Goal: Information Seeking & Learning: Check status

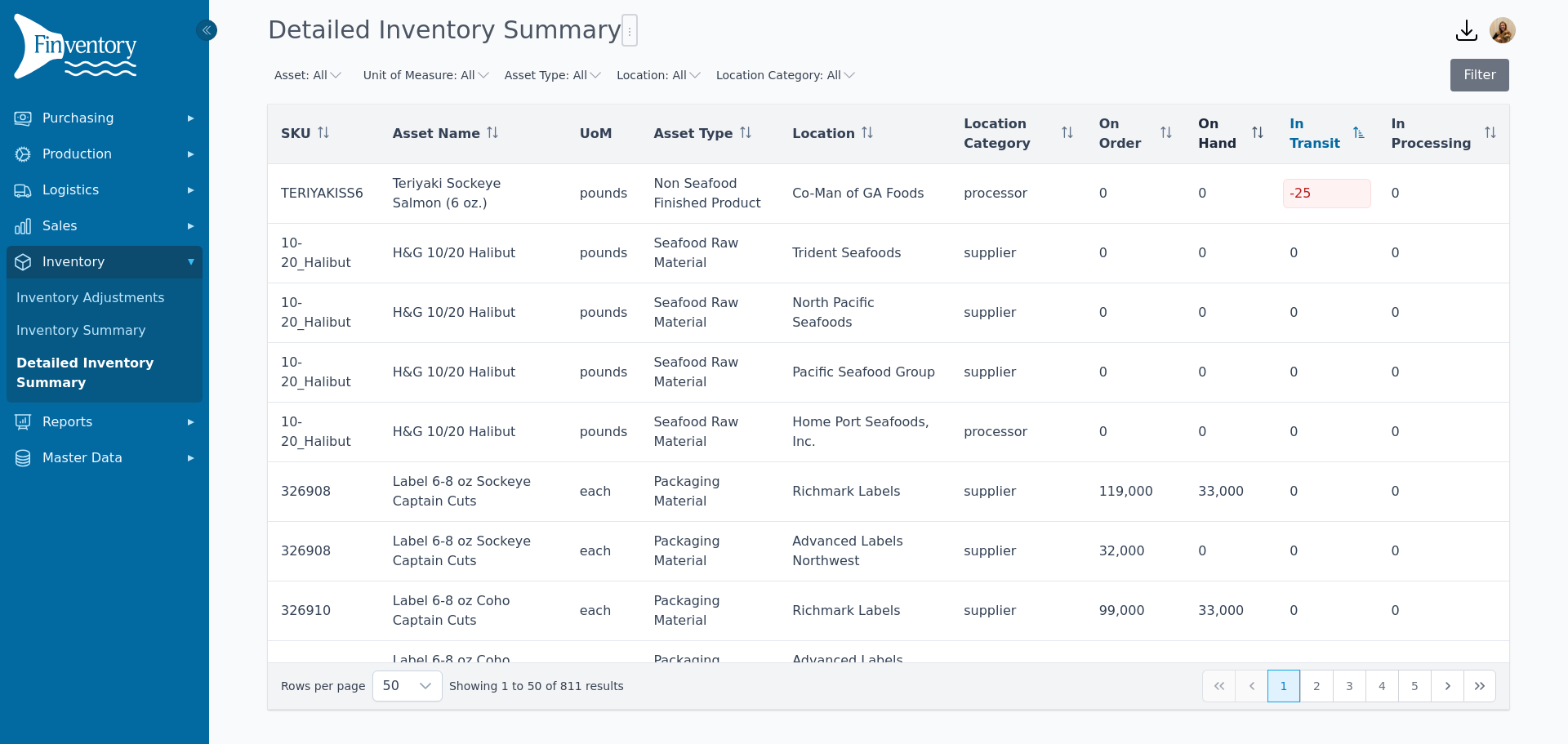
click at [1261, 137] on icon at bounding box center [1260, 132] width 1 height 11
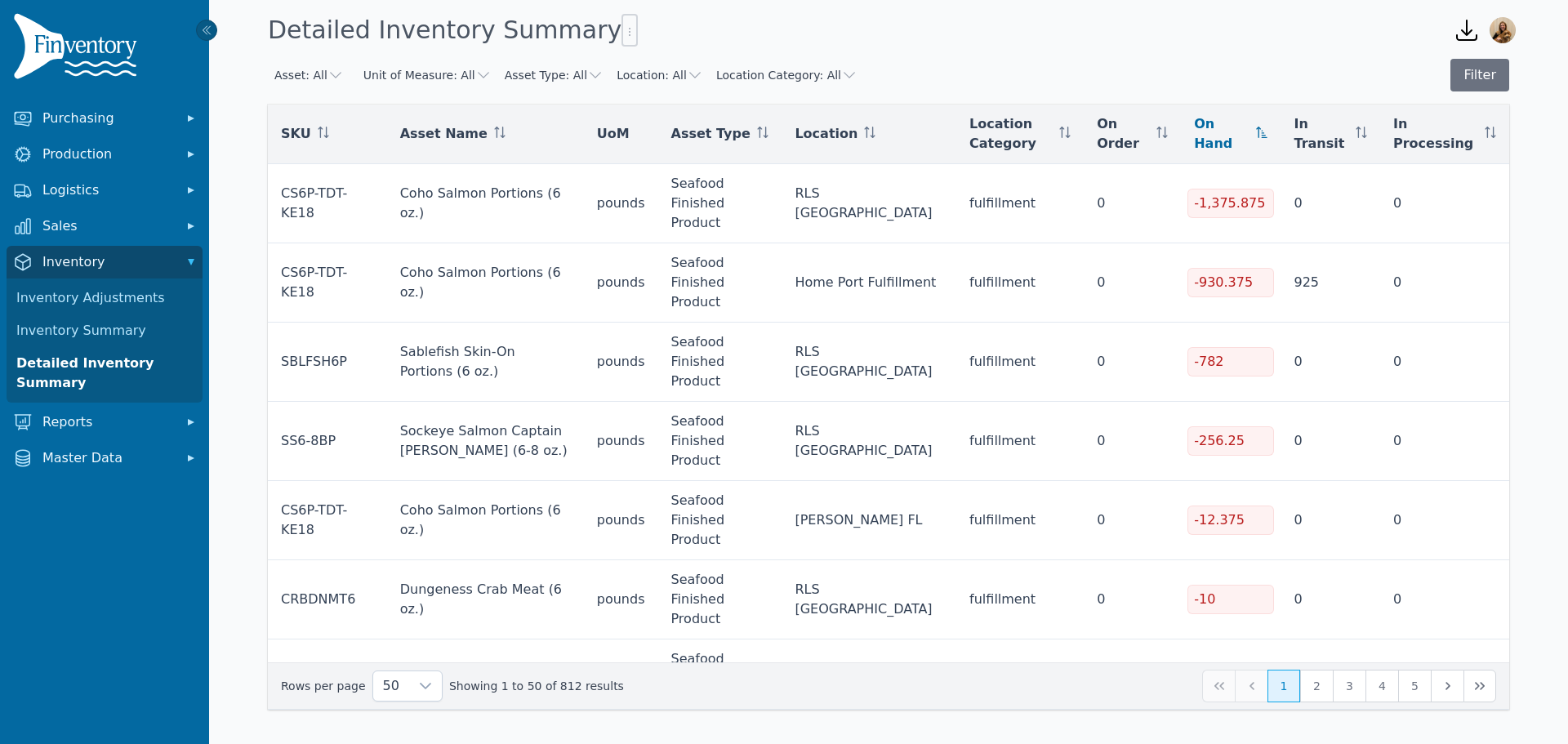
click at [1265, 131] on icon at bounding box center [1262, 132] width 11 height 11
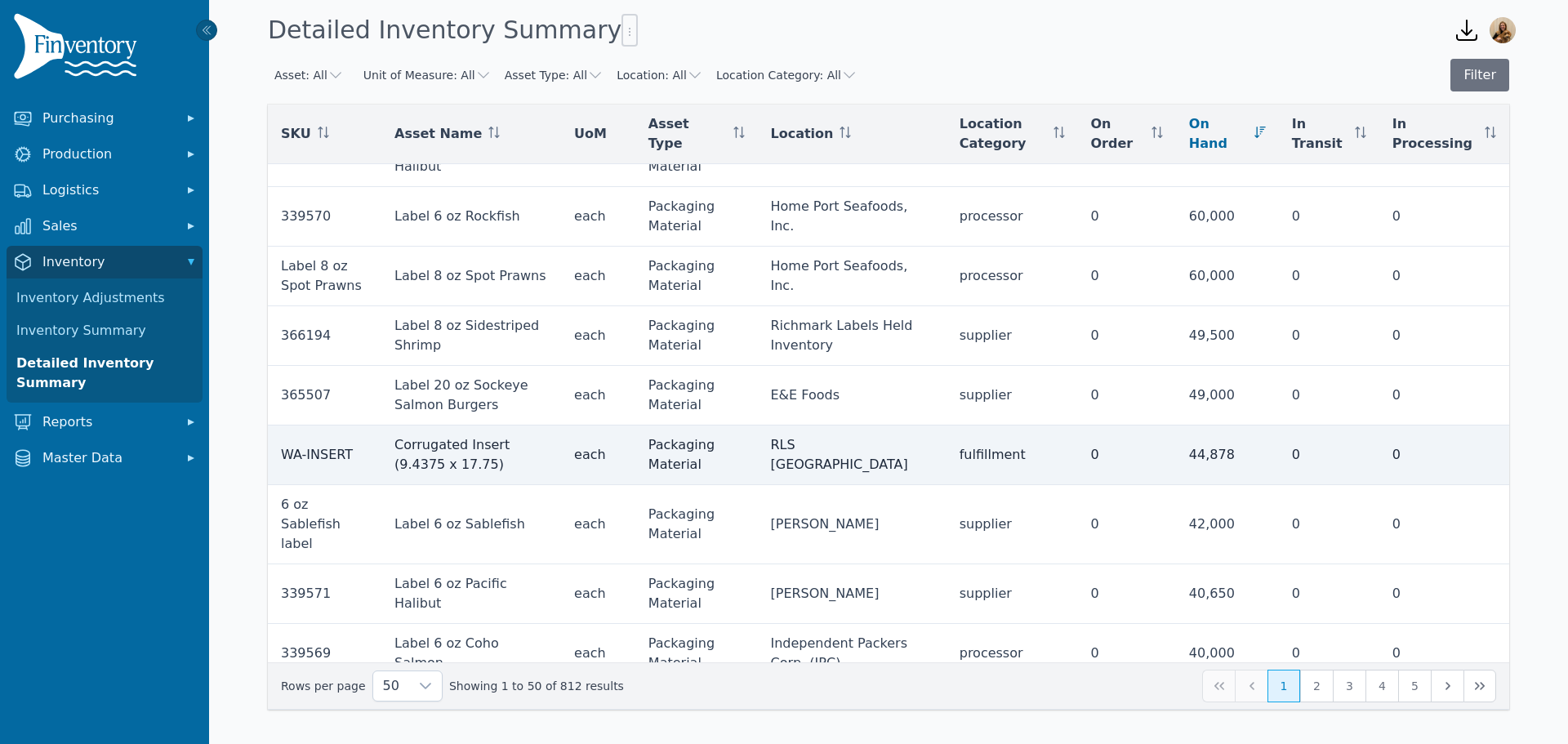
scroll to position [980, 0]
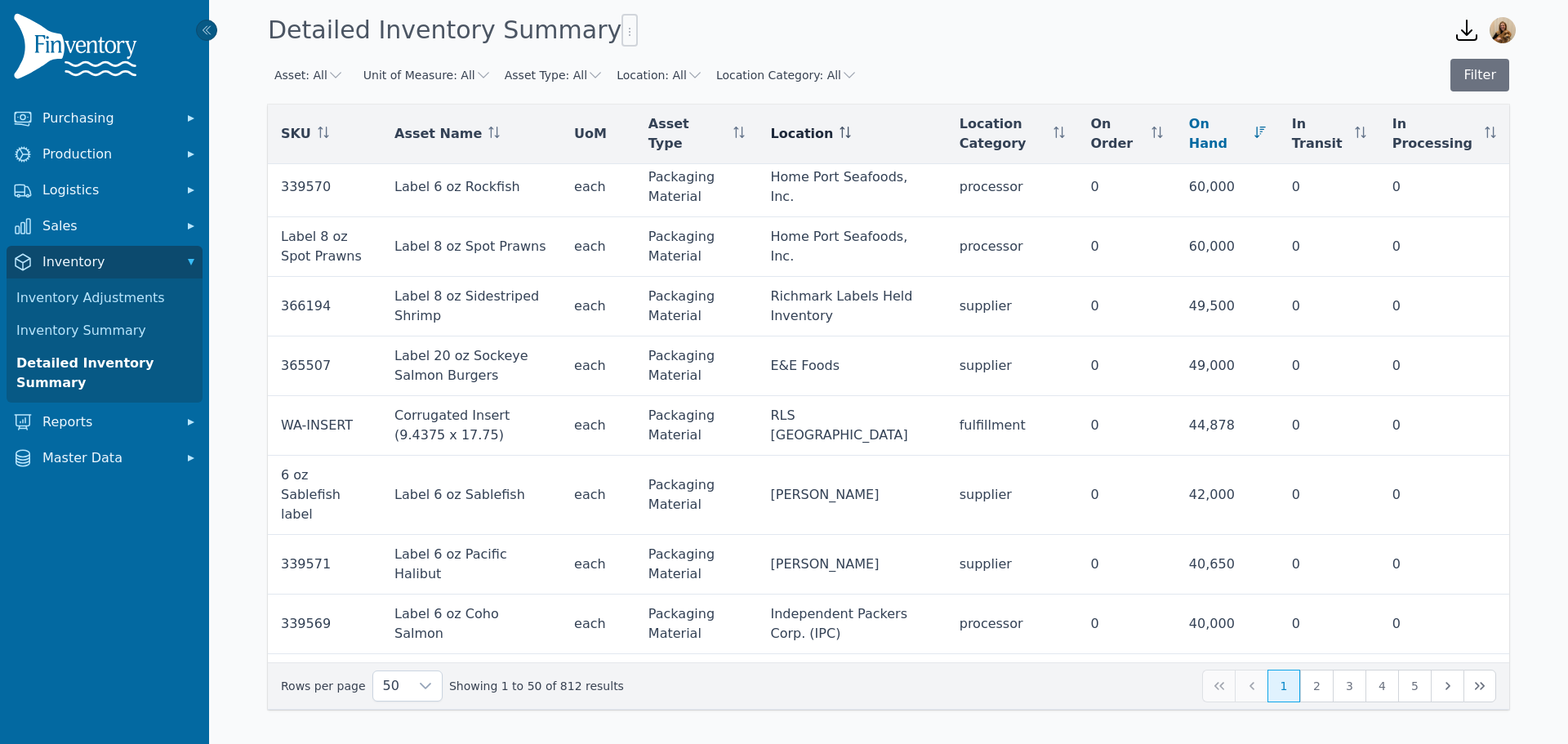
click at [843, 133] on icon at bounding box center [842, 132] width 1 height 11
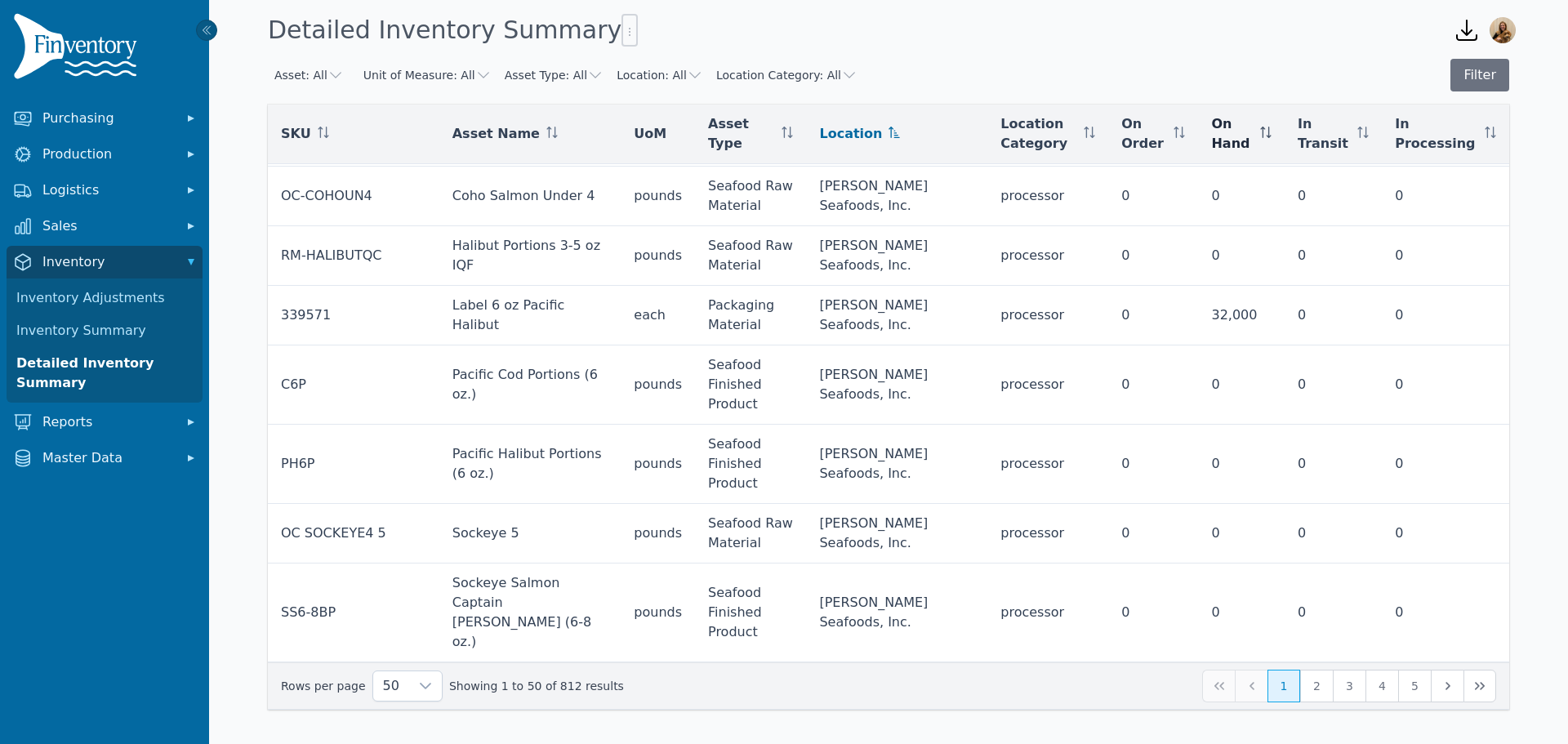
scroll to position [2443, 0]
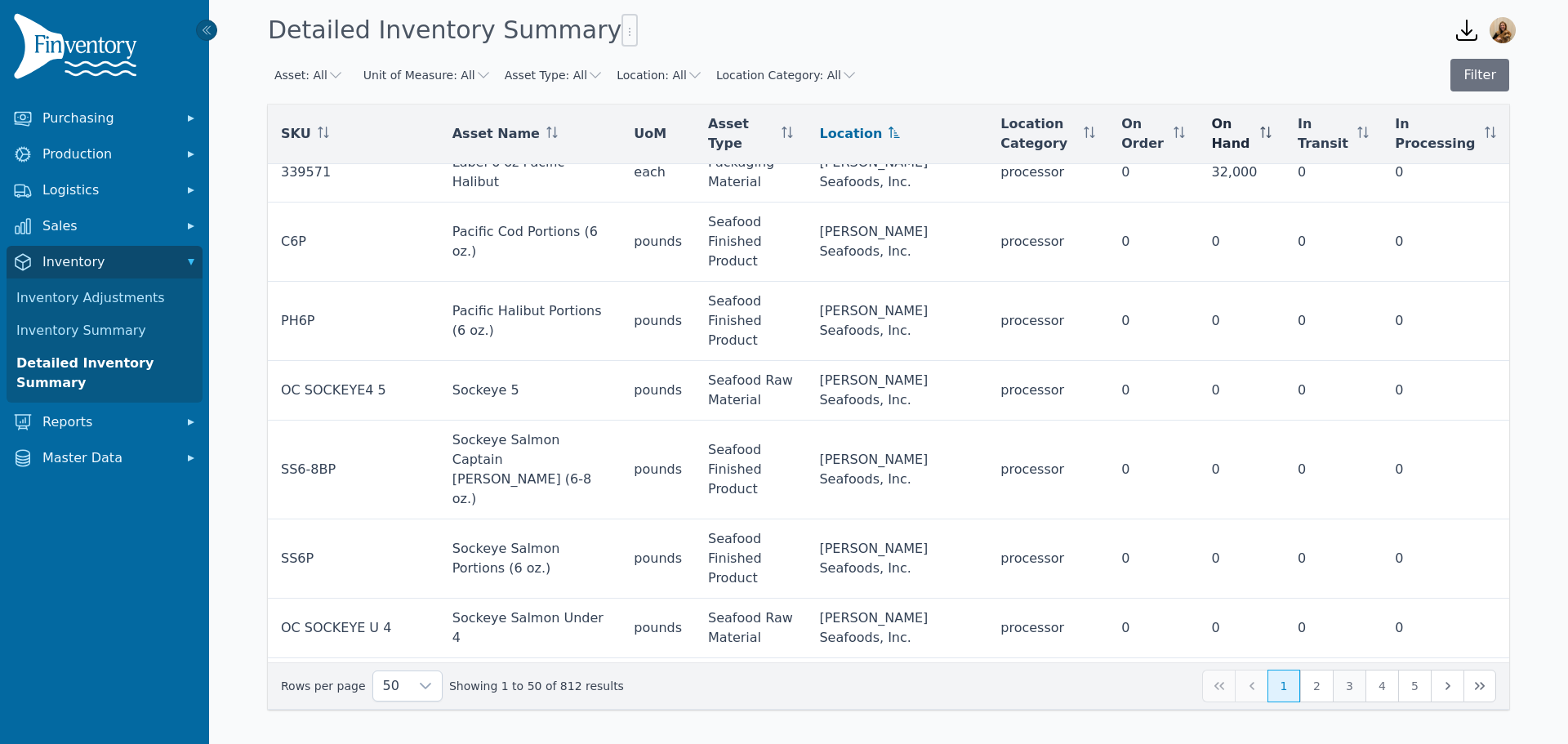
click at [1345, 680] on button "3" at bounding box center [1349, 686] width 33 height 33
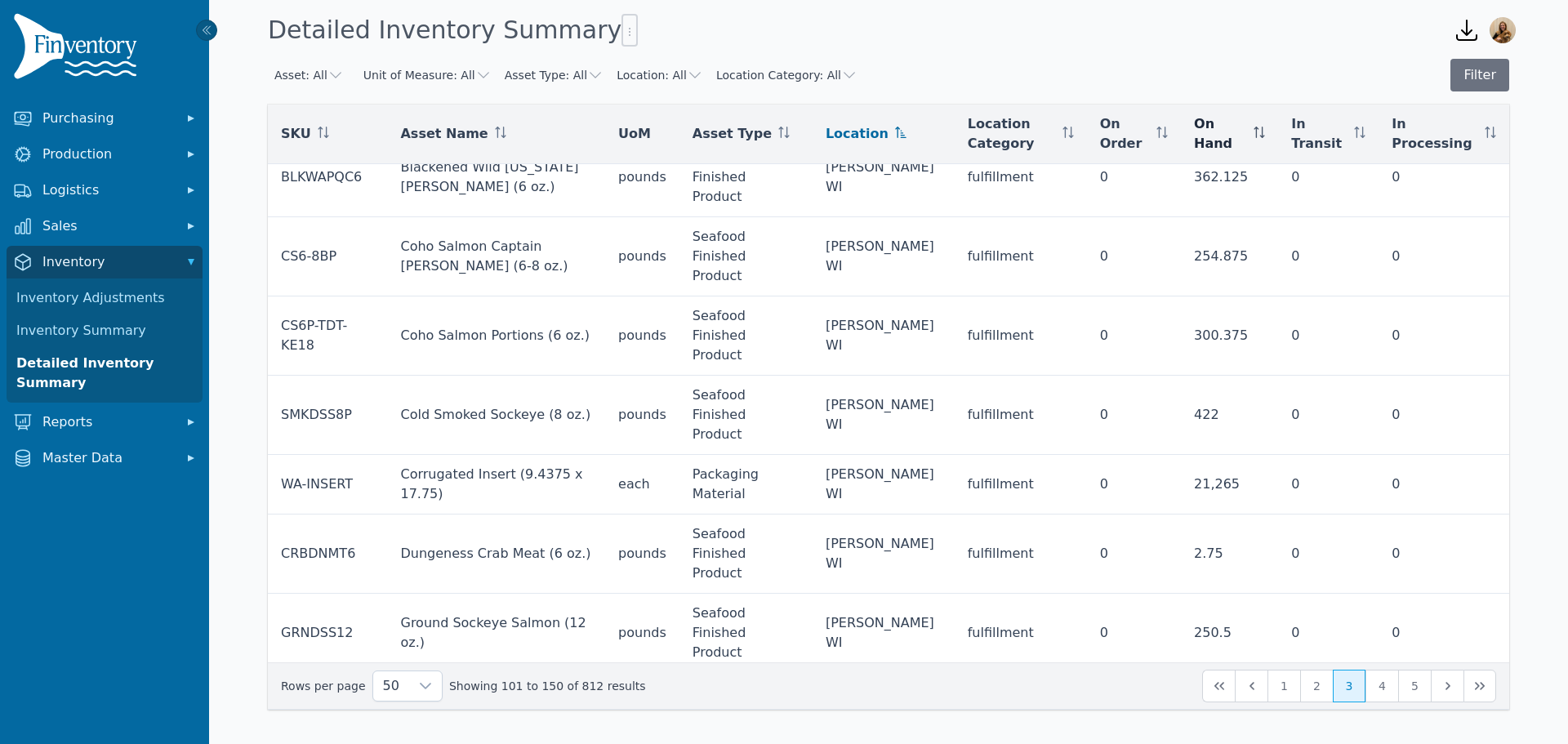
scroll to position [1796, 0]
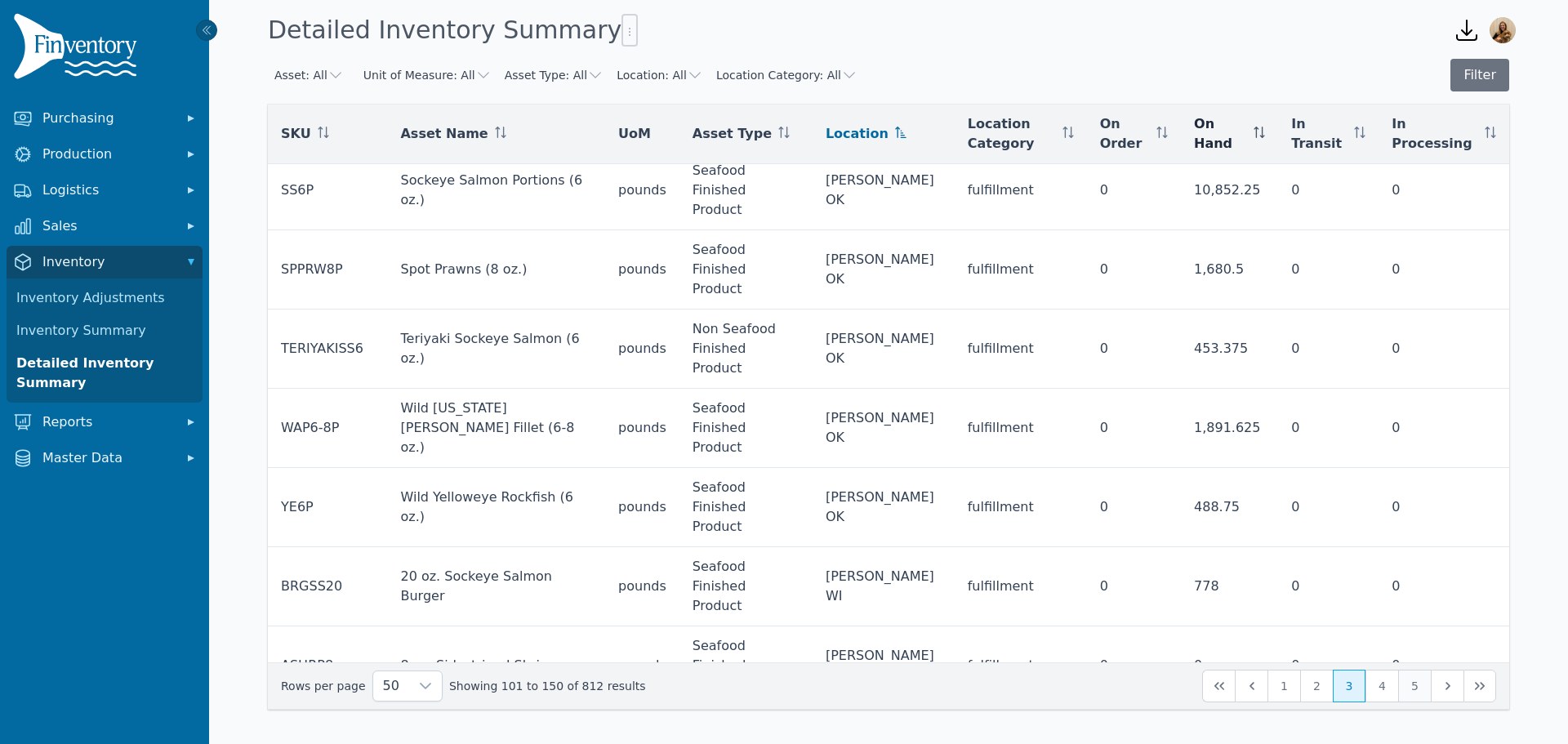
click at [1399, 688] on button "5" at bounding box center [1414, 686] width 33 height 33
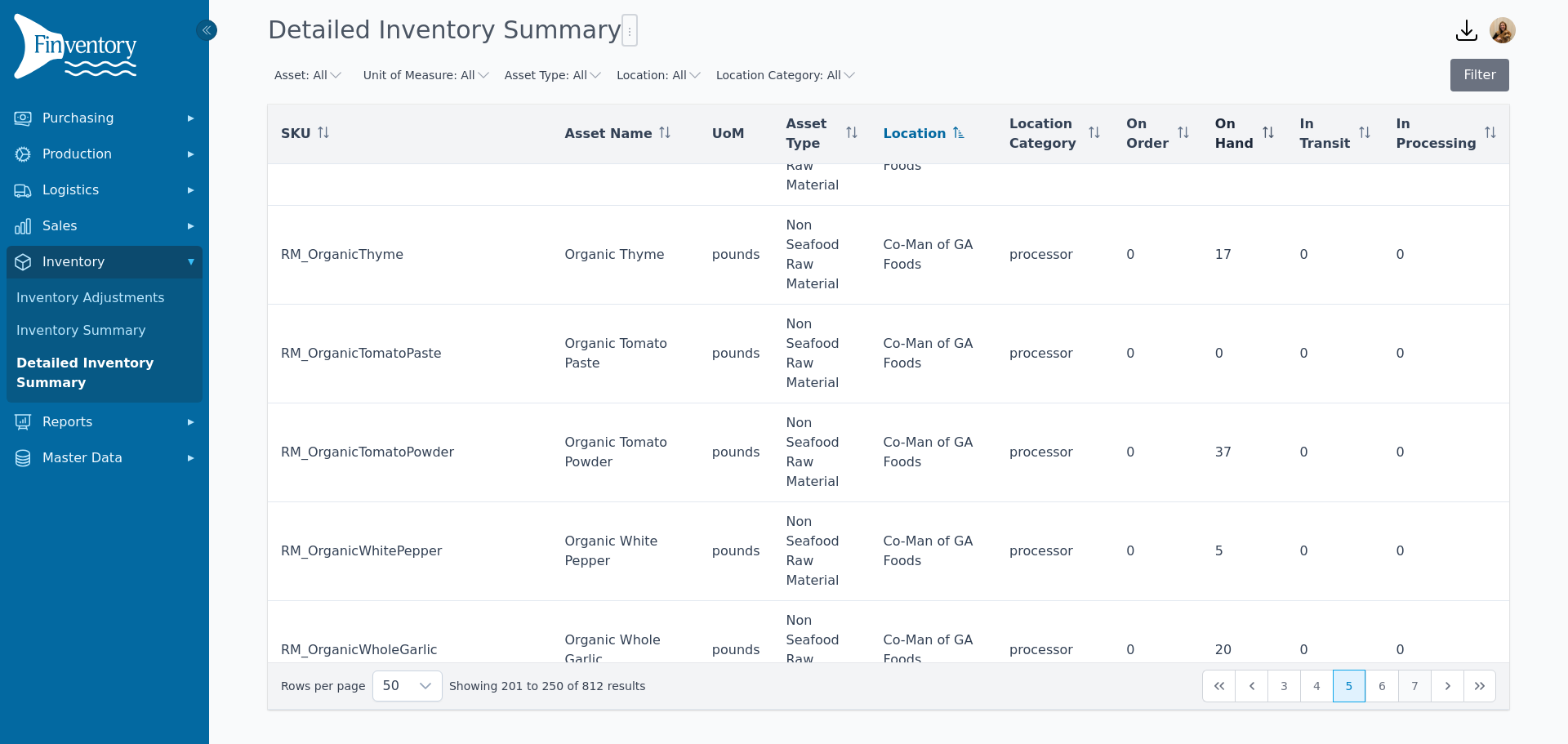
click at [1421, 688] on button "7" at bounding box center [1414, 686] width 33 height 33
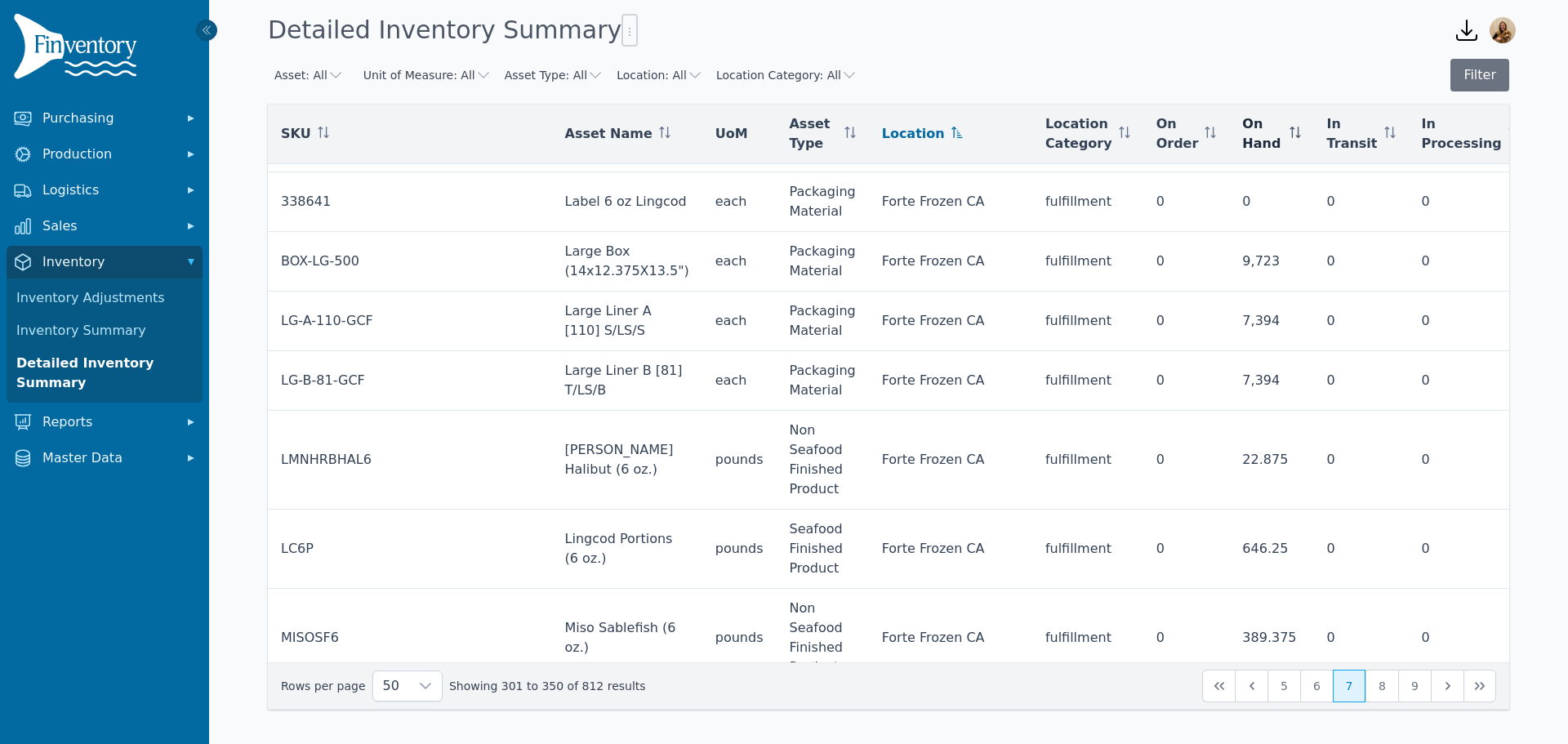
scroll to position [2482, 0]
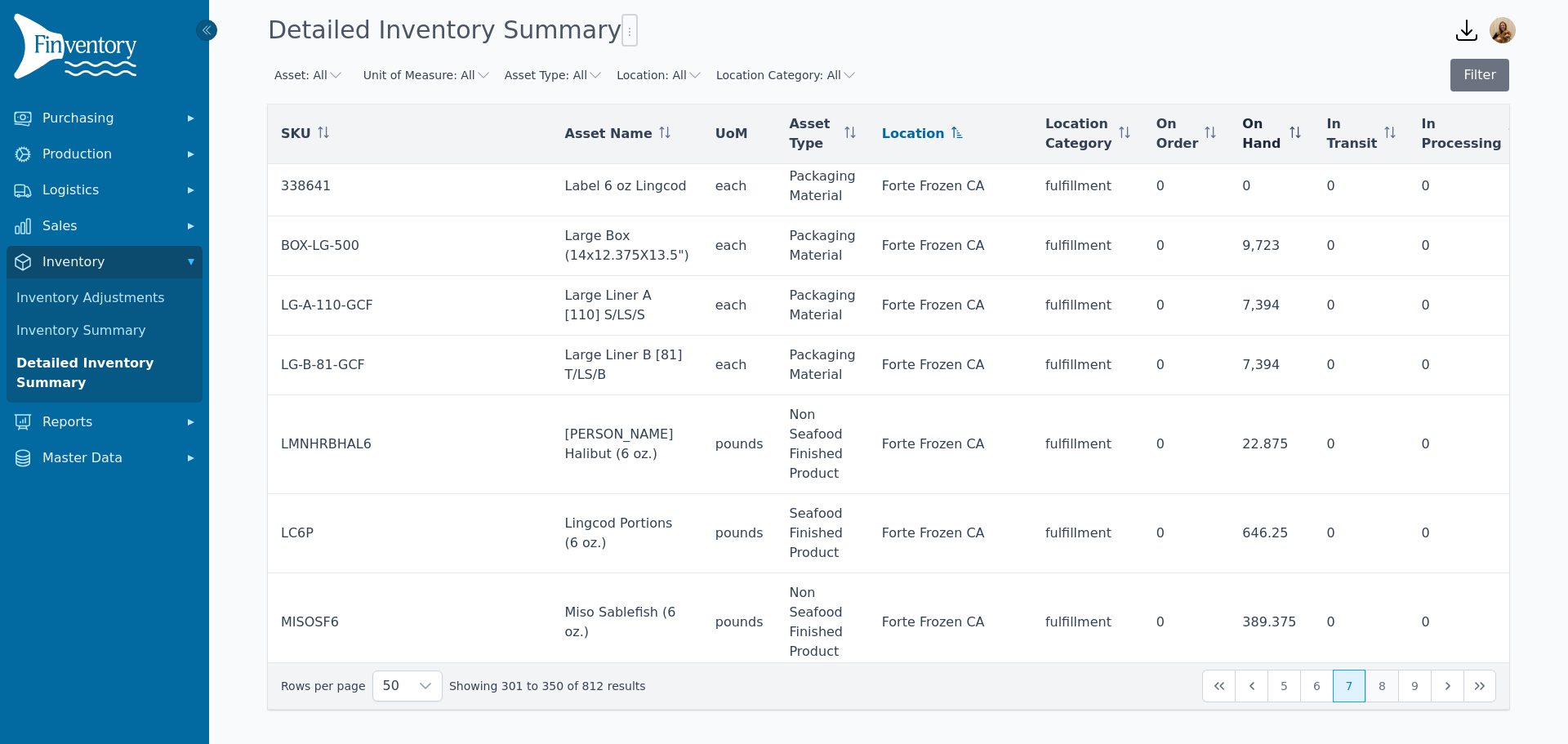
click at [1389, 688] on button "8" at bounding box center [1381, 686] width 33 height 33
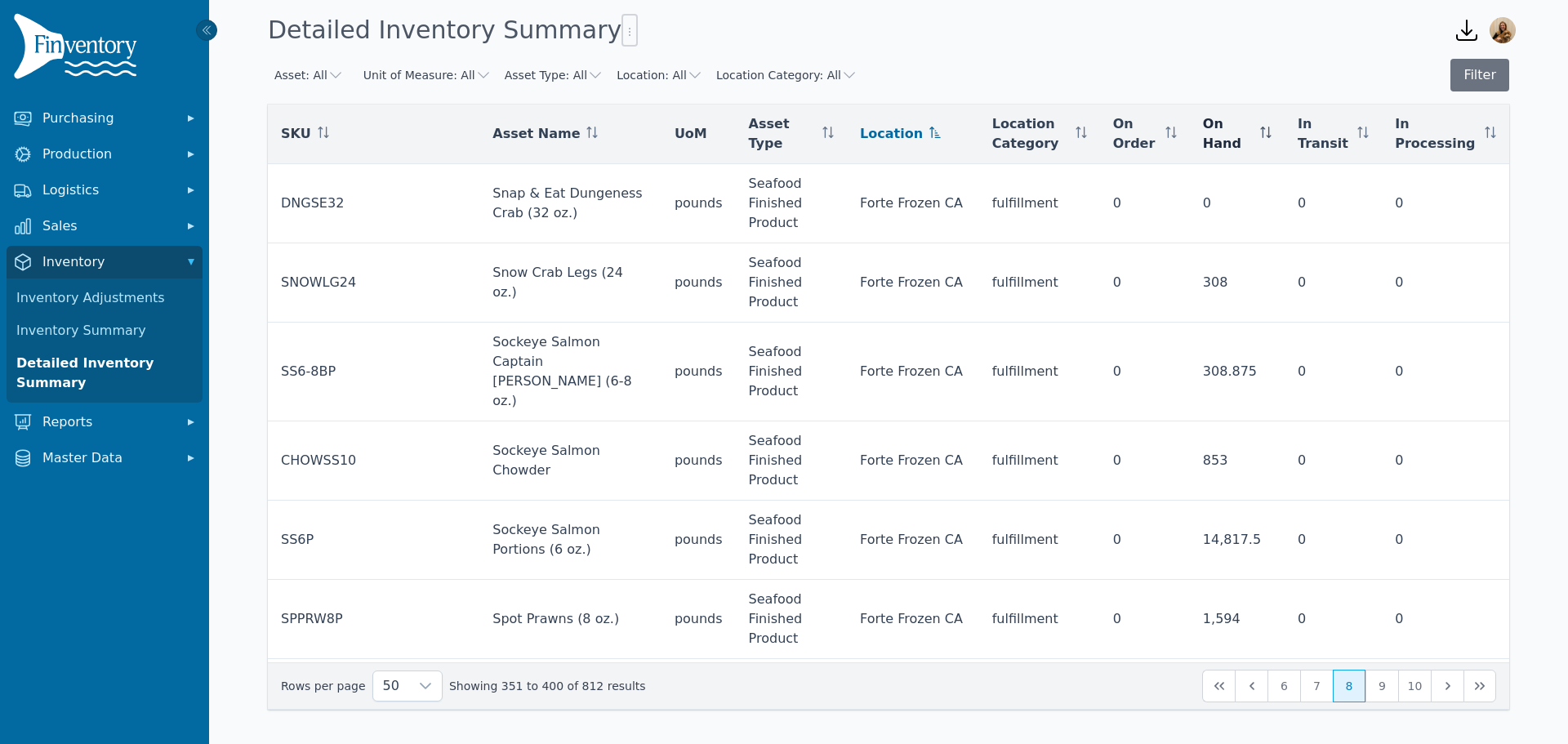
click at [475, 79] on icon "button" at bounding box center [483, 75] width 16 height 16
click at [981, 52] on div "Asset: All Unit of Measure: All Asset Type: All Location: All Location Category…" at bounding box center [888, 393] width 1359 height 683
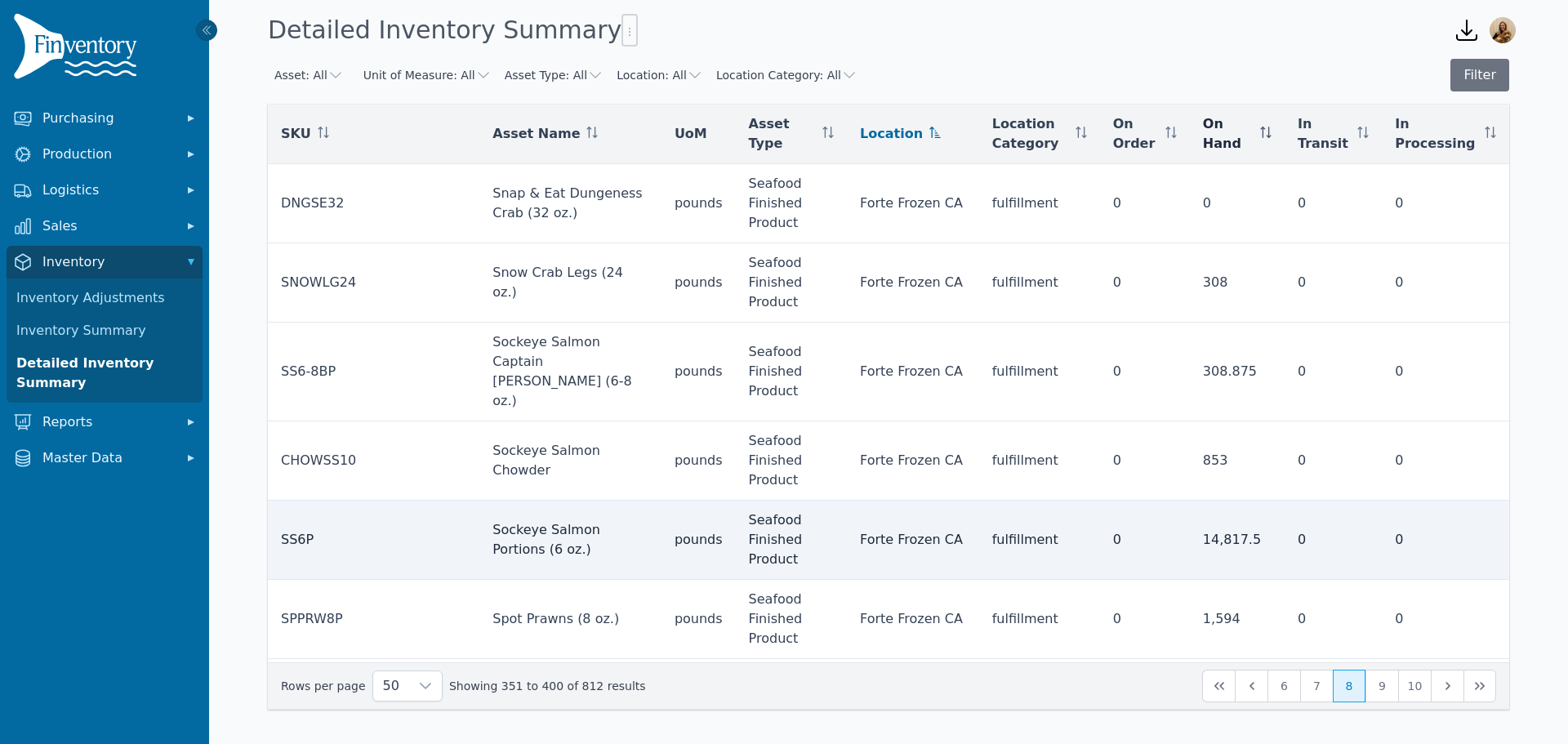
click at [1225, 530] on div "14,817.5" at bounding box center [1237, 540] width 69 height 20
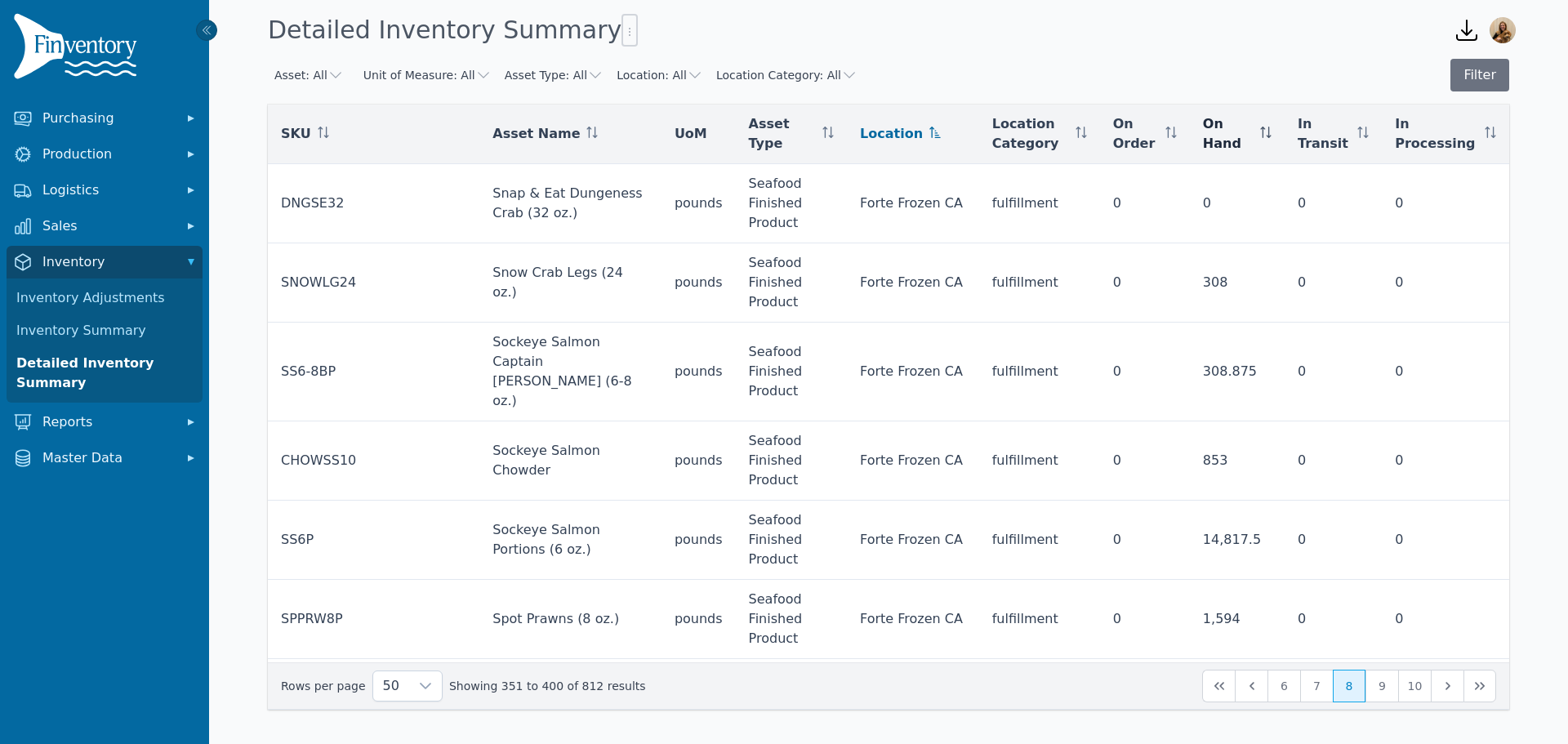
click at [452, 65] on div "Asset: All Unit of Measure: All Asset Type: All Location: All Location Category…" at bounding box center [563, 74] width 590 height 29
click at [452, 72] on button "Unit of Measure: All" at bounding box center [427, 75] width 128 height 16
click at [374, 167] on span at bounding box center [383, 166] width 20 height 13
click at [1280, 52] on div "Asset: All Unit of Measure: ounces each ounces pounds Asset Type: All Location:…" at bounding box center [888, 393] width 1359 height 683
click at [1497, 82] on button "Filter" at bounding box center [1479, 75] width 59 height 33
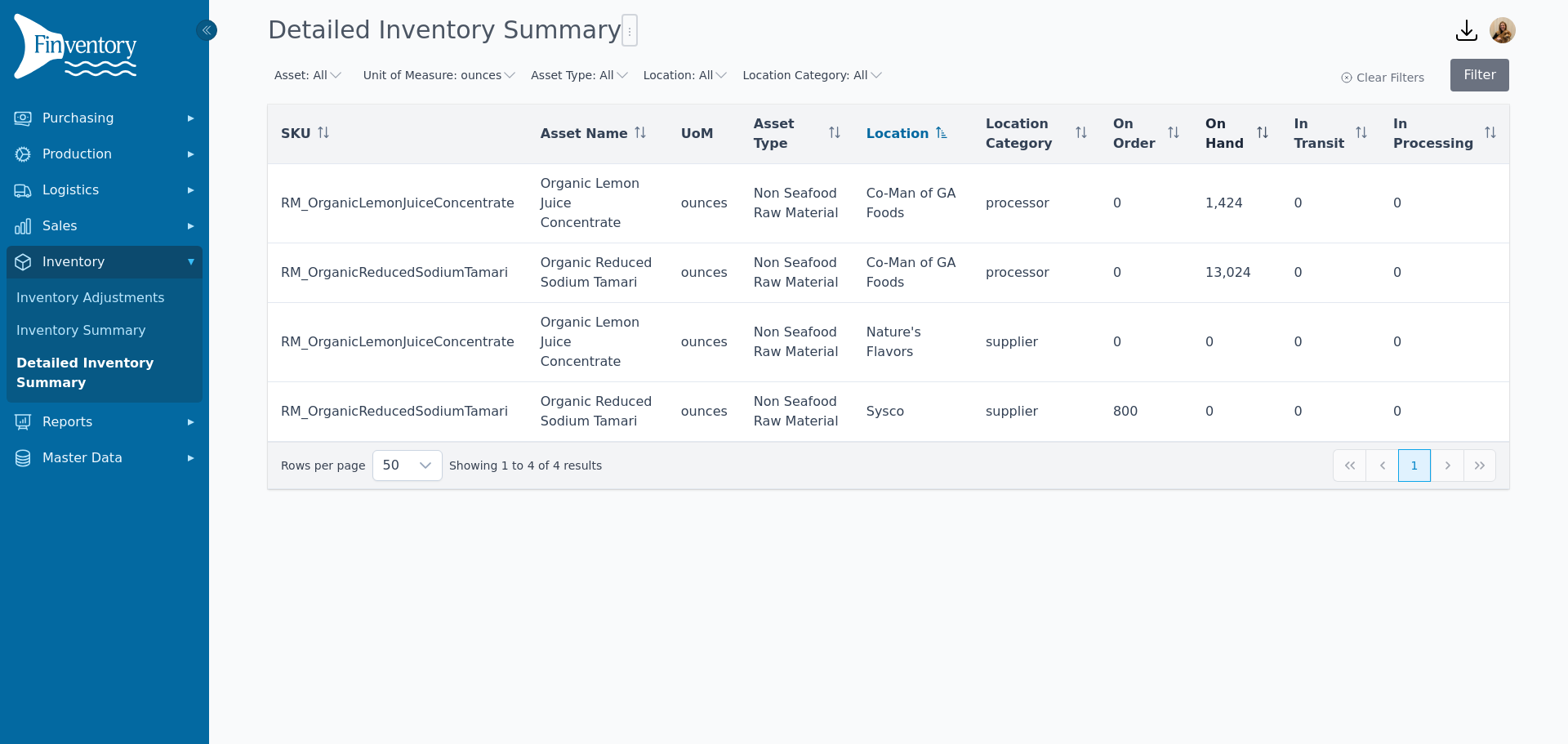
click at [501, 78] on icon "button" at bounding box center [509, 75] width 16 height 16
click at [426, 190] on div "pounds" at bounding box center [417, 196] width 88 height 16
click at [374, 174] on div "ounces" at bounding box center [417, 166] width 88 height 16
click at [1480, 74] on button "Filter" at bounding box center [1479, 75] width 59 height 33
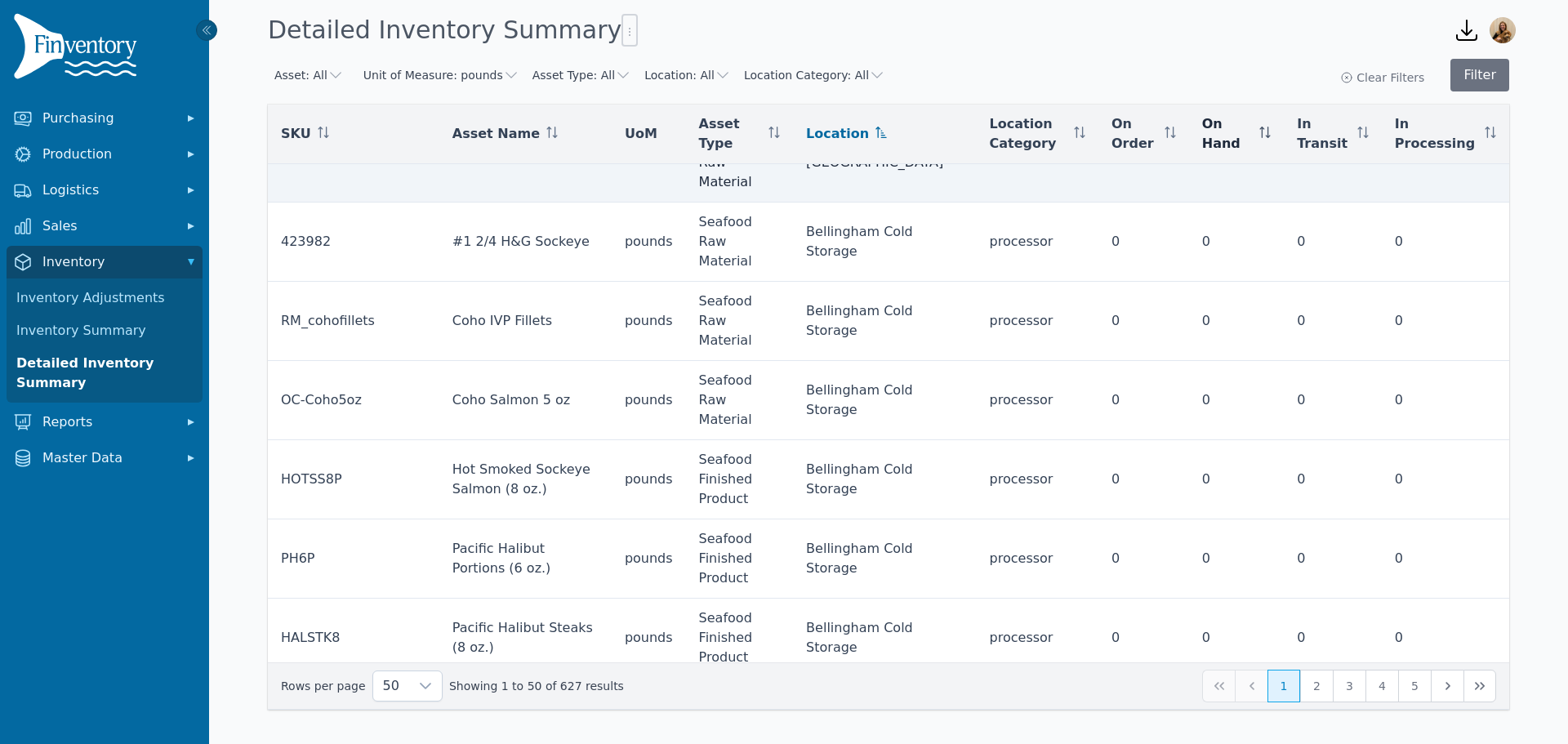
scroll to position [163, 0]
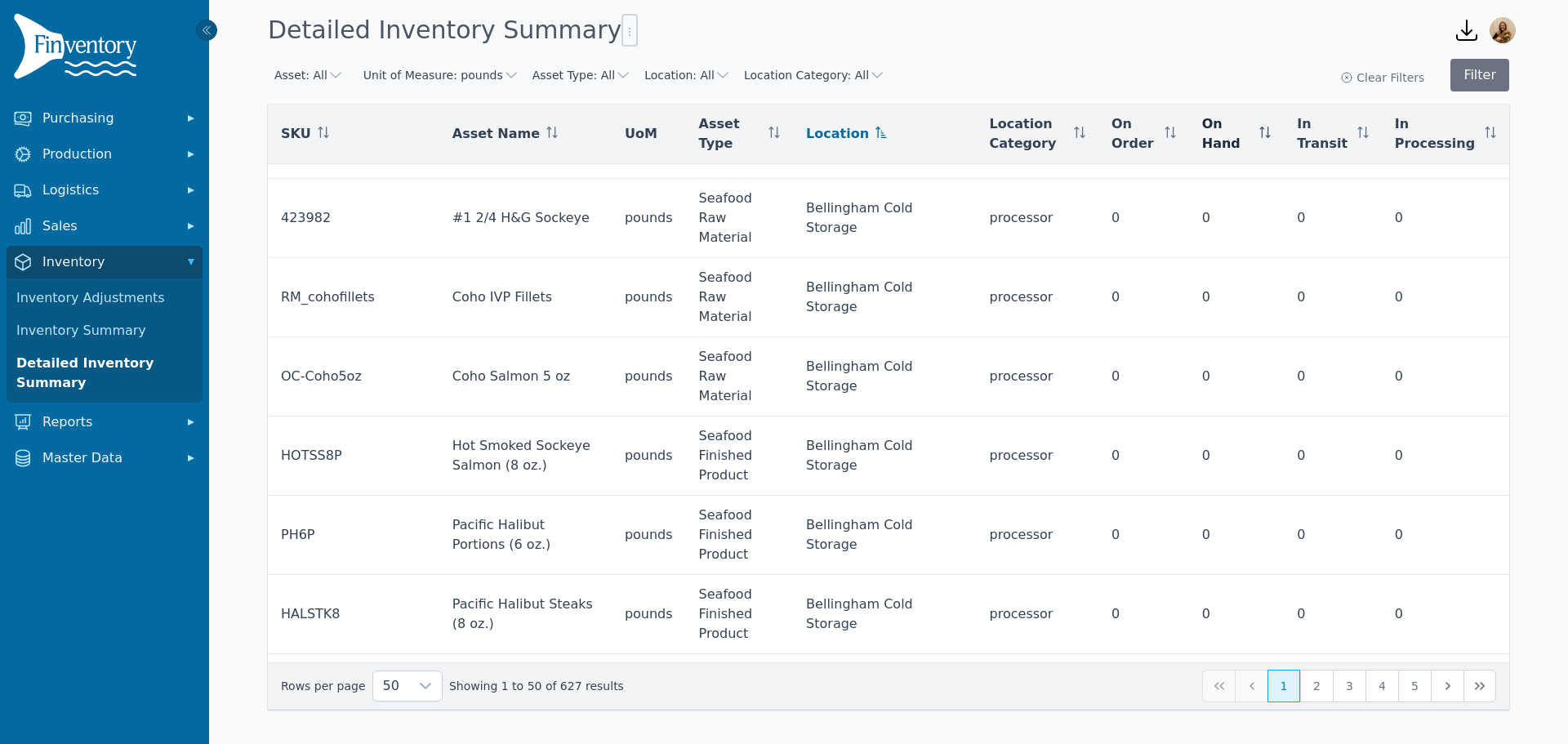
click at [465, 81] on button "Unit of Measure: pounds" at bounding box center [441, 75] width 156 height 16
click at [372, 158] on li "ounces" at bounding box center [426, 166] width 127 height 29
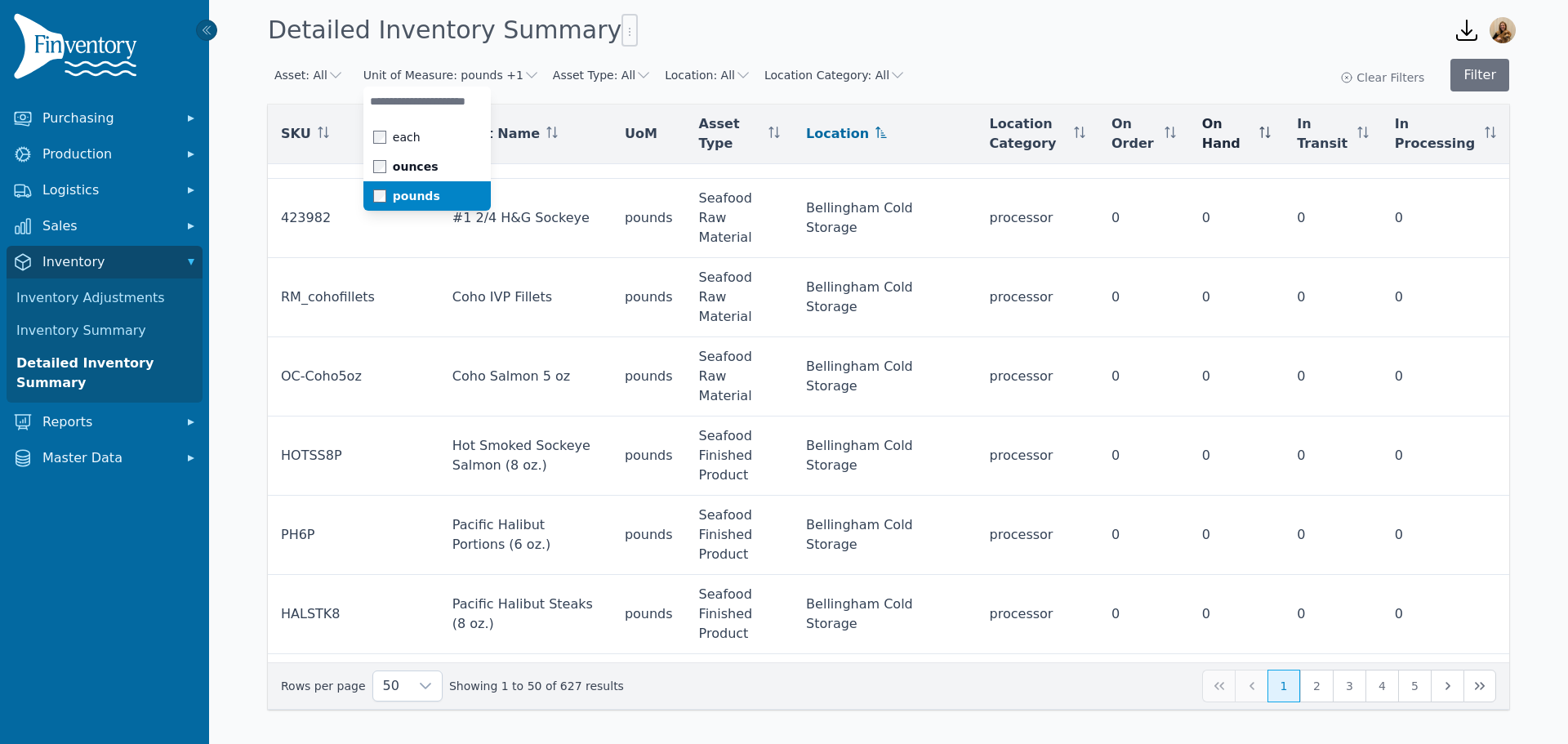
click at [372, 187] on li "pounds" at bounding box center [426, 195] width 127 height 29
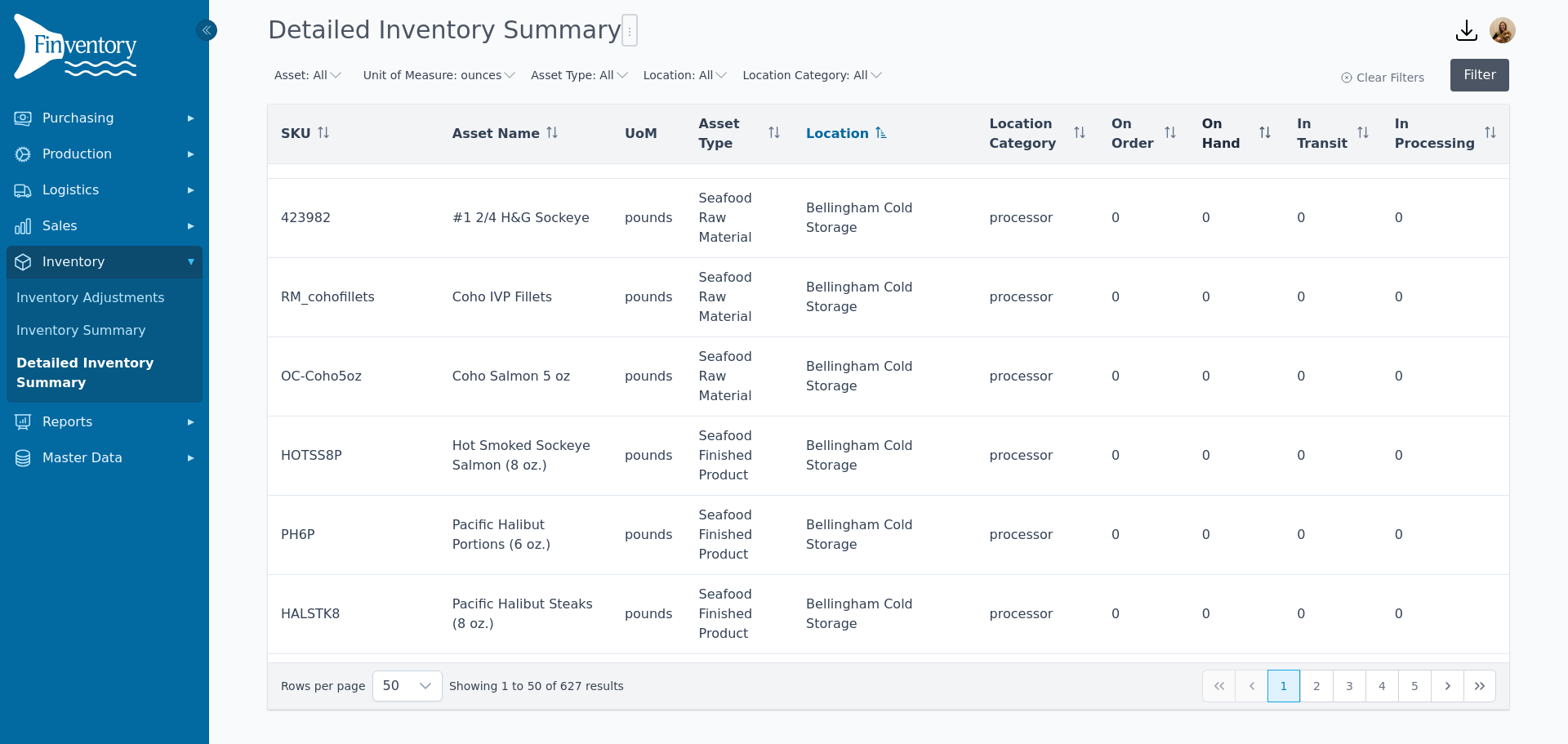
click at [1479, 73] on button "Filter" at bounding box center [1479, 75] width 59 height 33
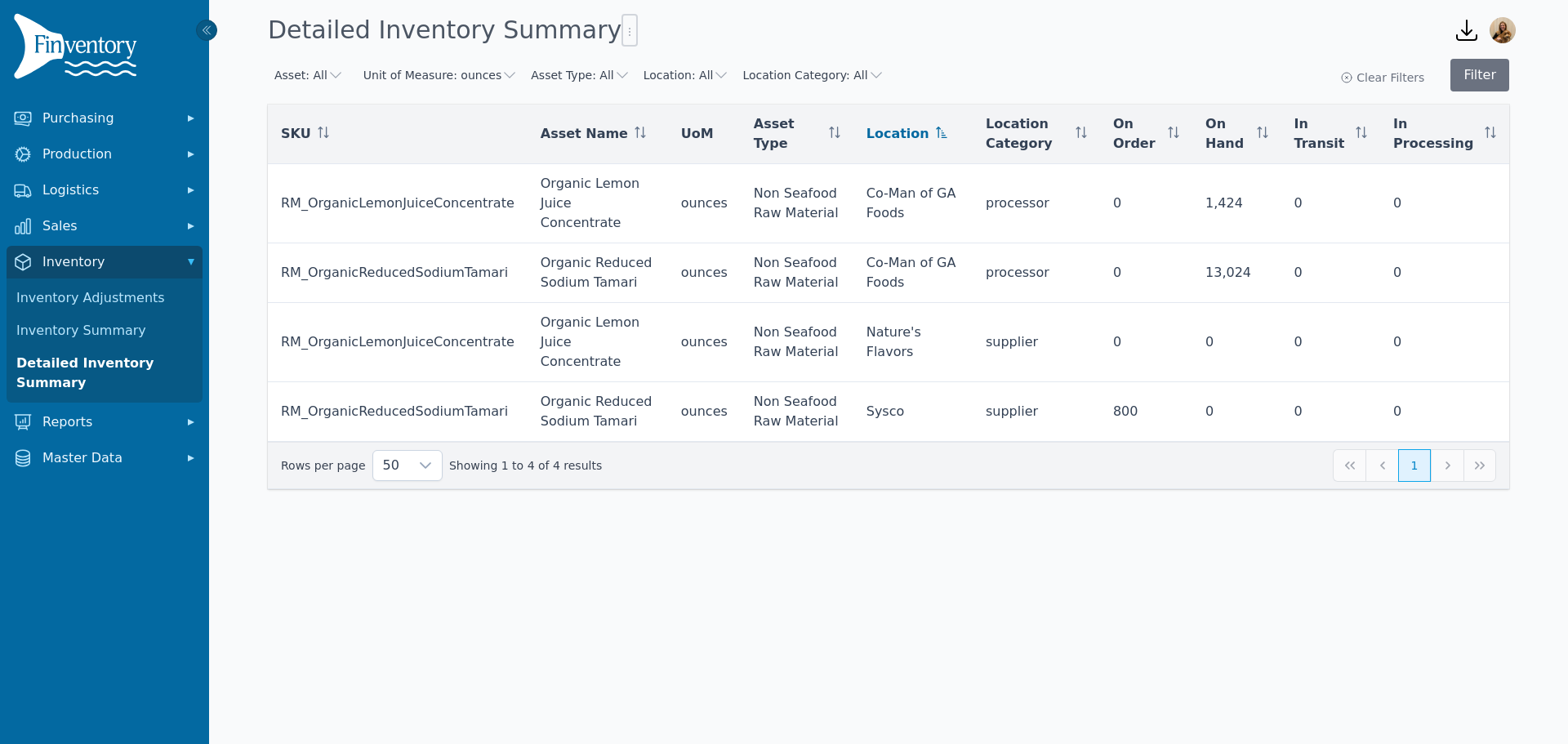
click at [474, 81] on button "Unit of Measure: ounces" at bounding box center [440, 75] width 154 height 16
click at [381, 133] on span at bounding box center [383, 137] width 20 height 13
click at [373, 160] on span at bounding box center [383, 166] width 20 height 13
click at [1480, 73] on button "Filter" at bounding box center [1479, 75] width 59 height 33
